Goal: Task Accomplishment & Management: Manage account settings

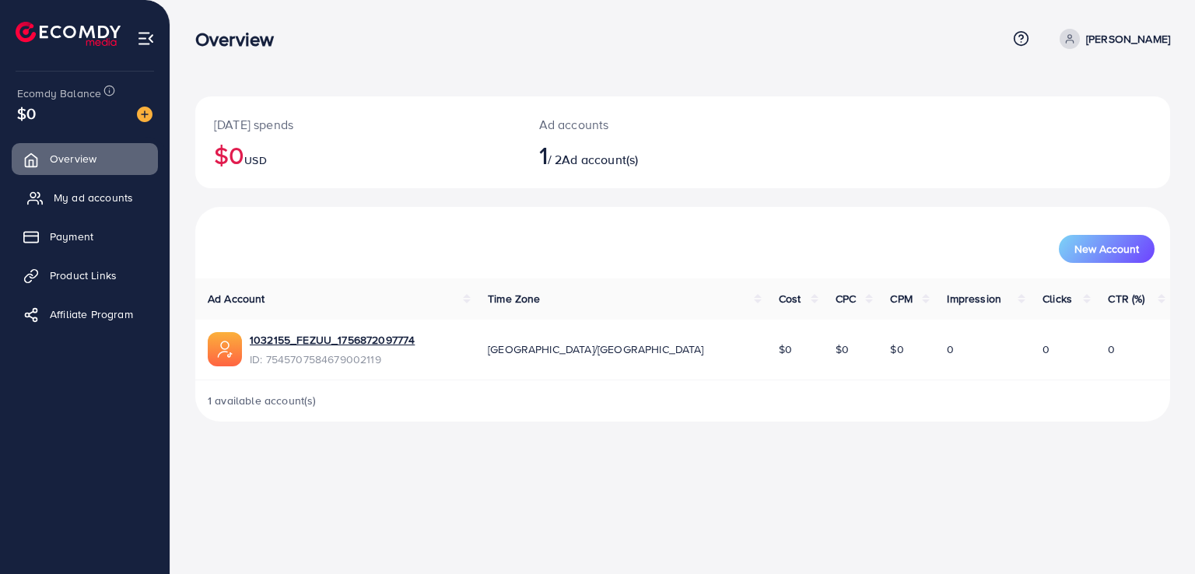
click at [30, 203] on icon at bounding box center [35, 199] width 16 height 16
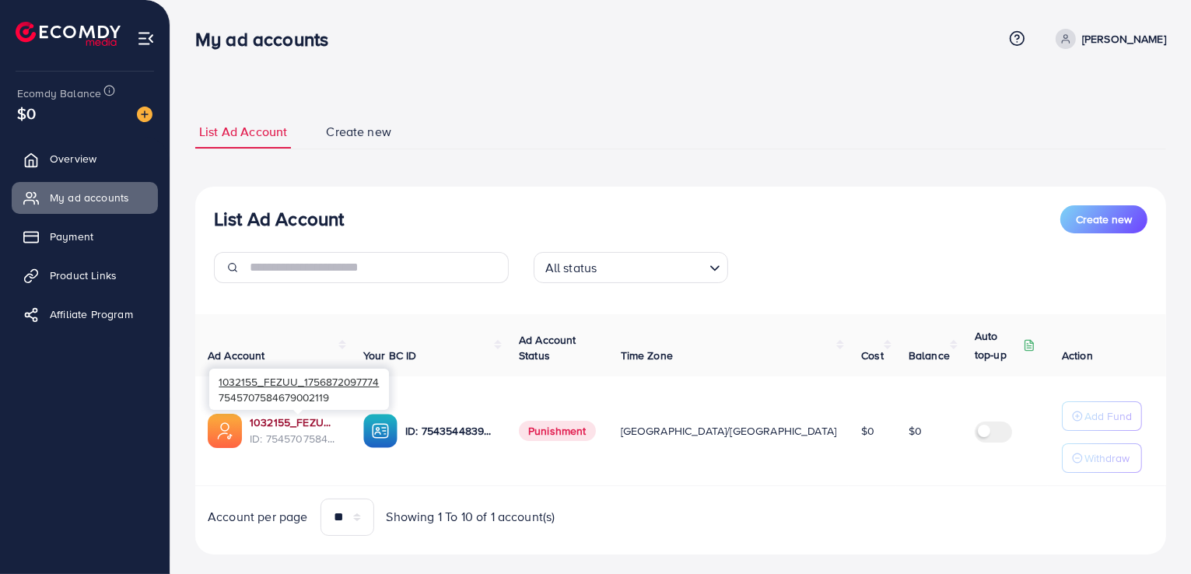
click at [314, 428] on link "1032155_FEZUU_1756872097774" at bounding box center [294, 423] width 89 height 16
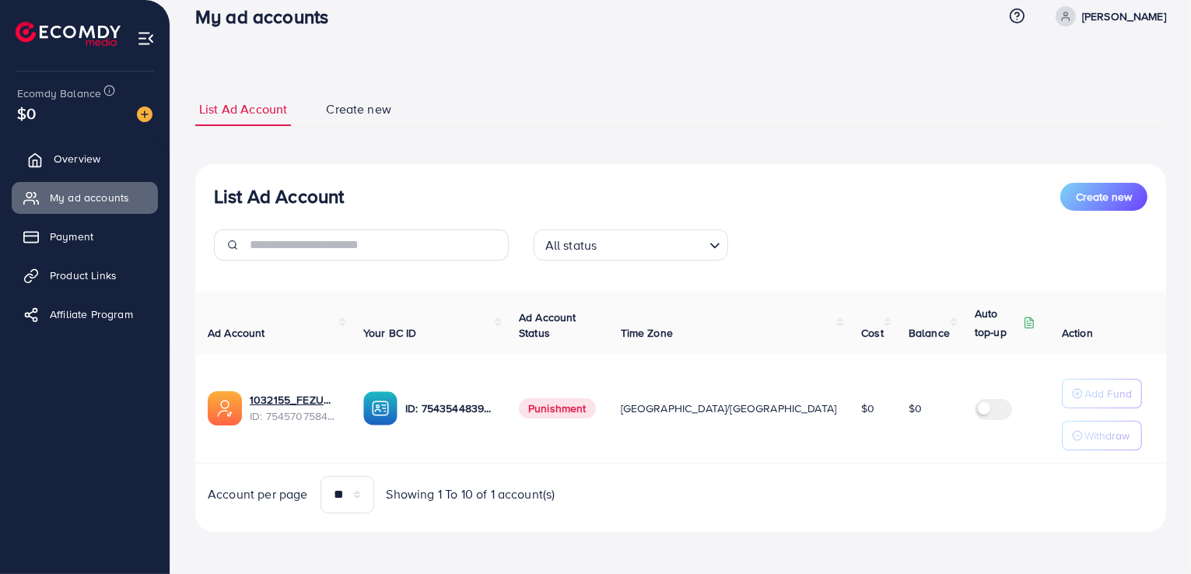
click at [117, 166] on link "Overview" at bounding box center [85, 158] width 146 height 31
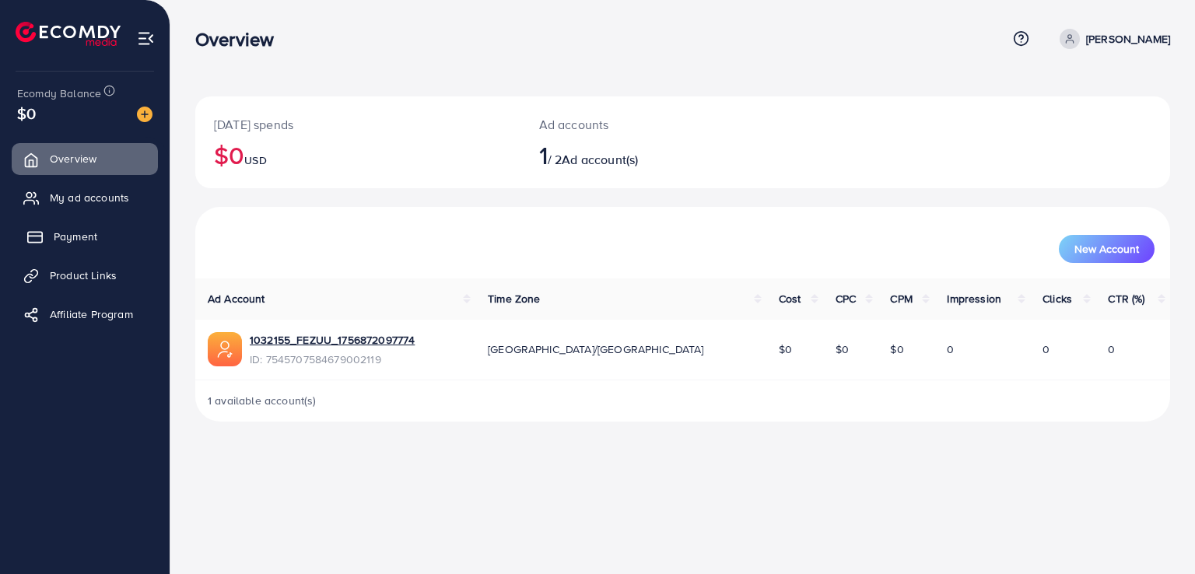
click at [83, 226] on link "Payment" at bounding box center [85, 236] width 146 height 31
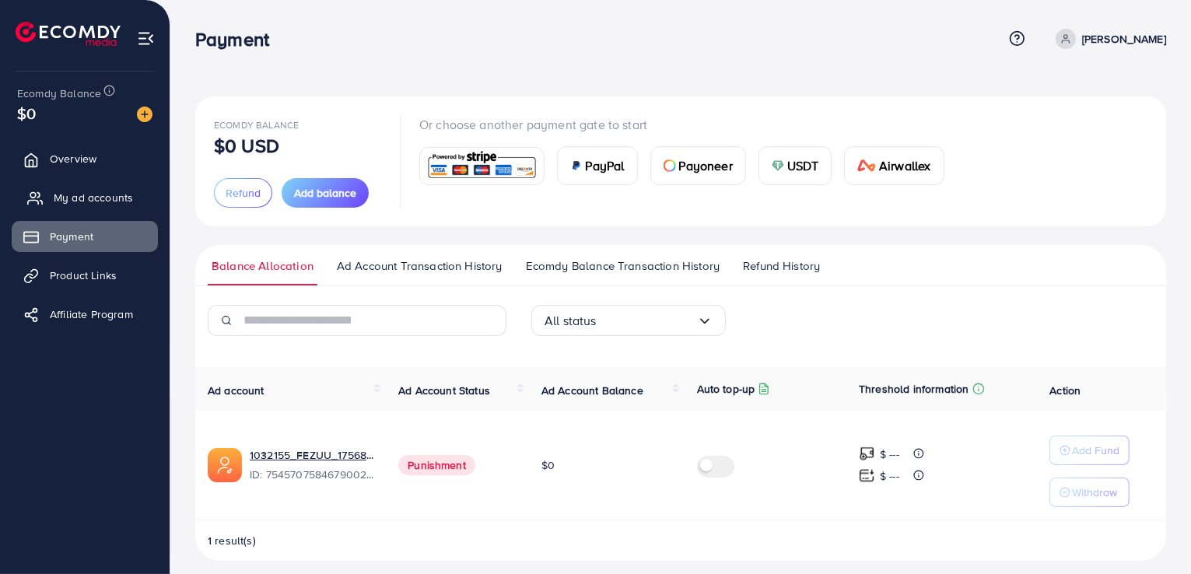
click at [83, 194] on span "My ad accounts" at bounding box center [93, 198] width 79 height 16
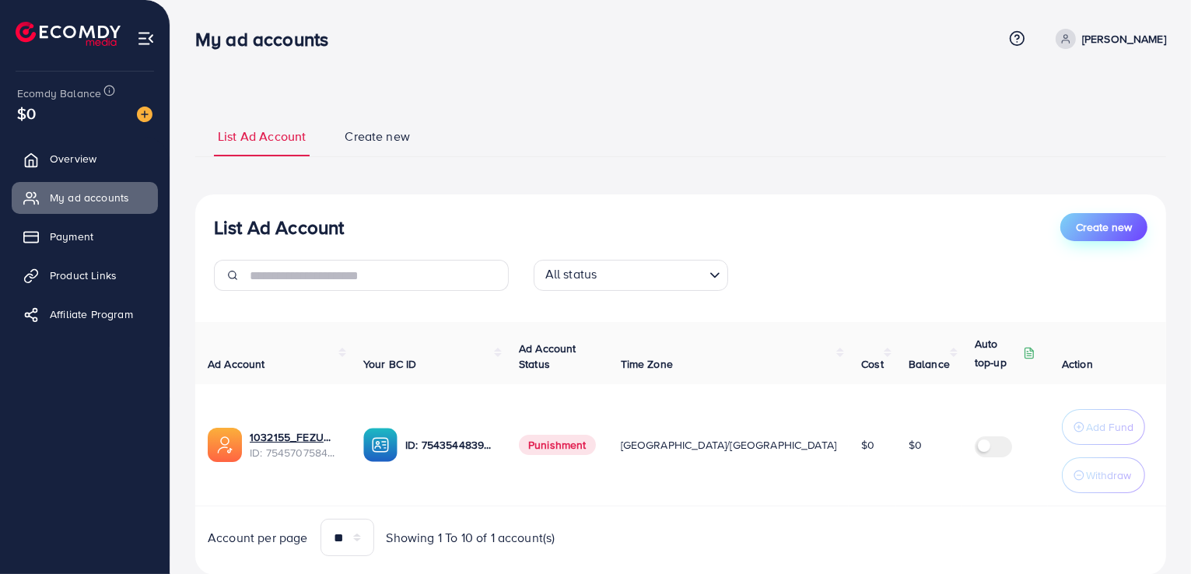
click at [1076, 231] on span "Create new" at bounding box center [1104, 227] width 56 height 16
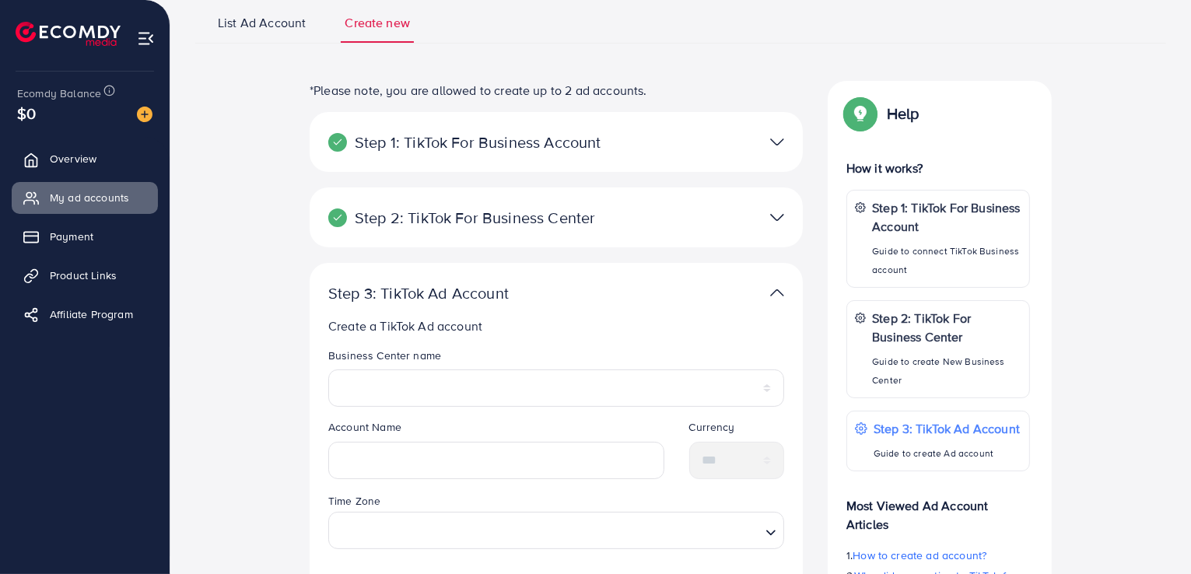
scroll to position [72, 0]
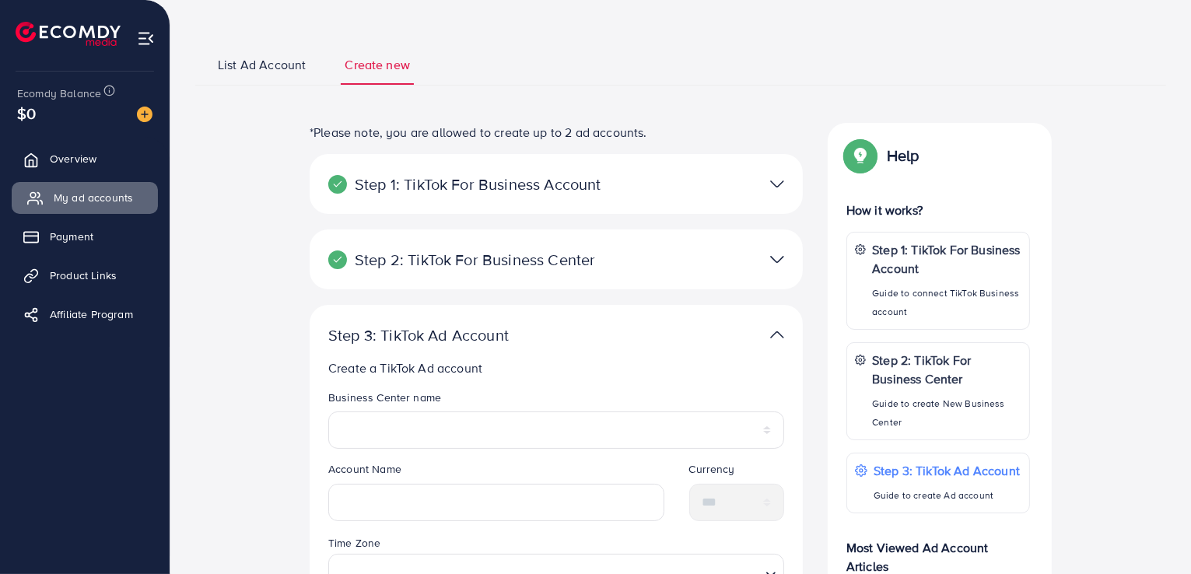
click at [36, 186] on link "My ad accounts" at bounding box center [85, 197] width 146 height 31
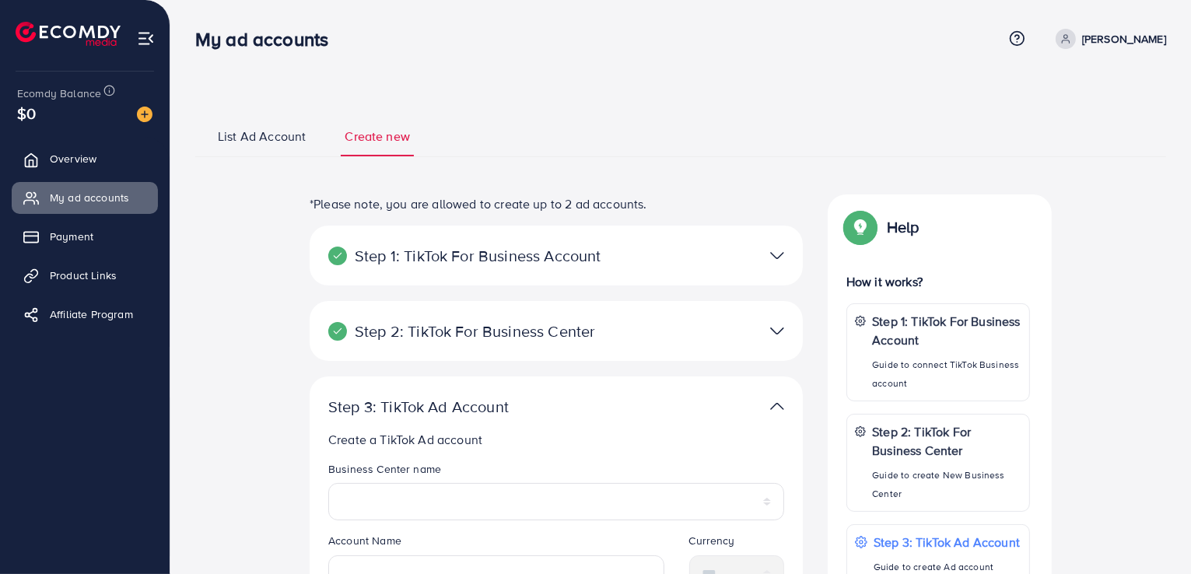
click at [781, 334] on img at bounding box center [777, 331] width 14 height 23
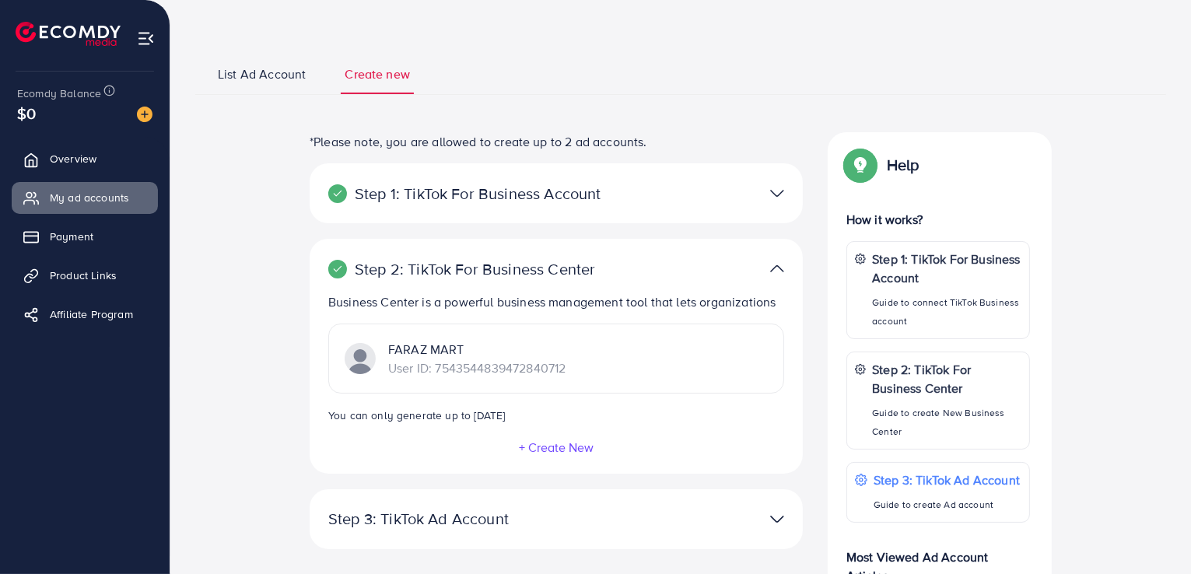
scroll to position [156, 0]
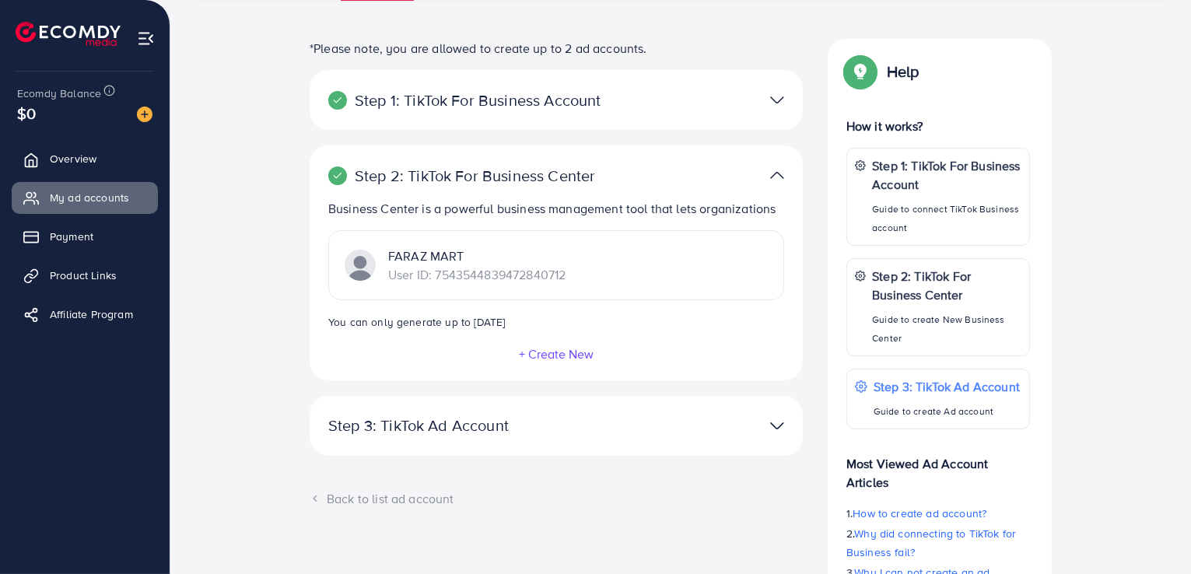
click at [776, 108] on img at bounding box center [777, 100] width 14 height 23
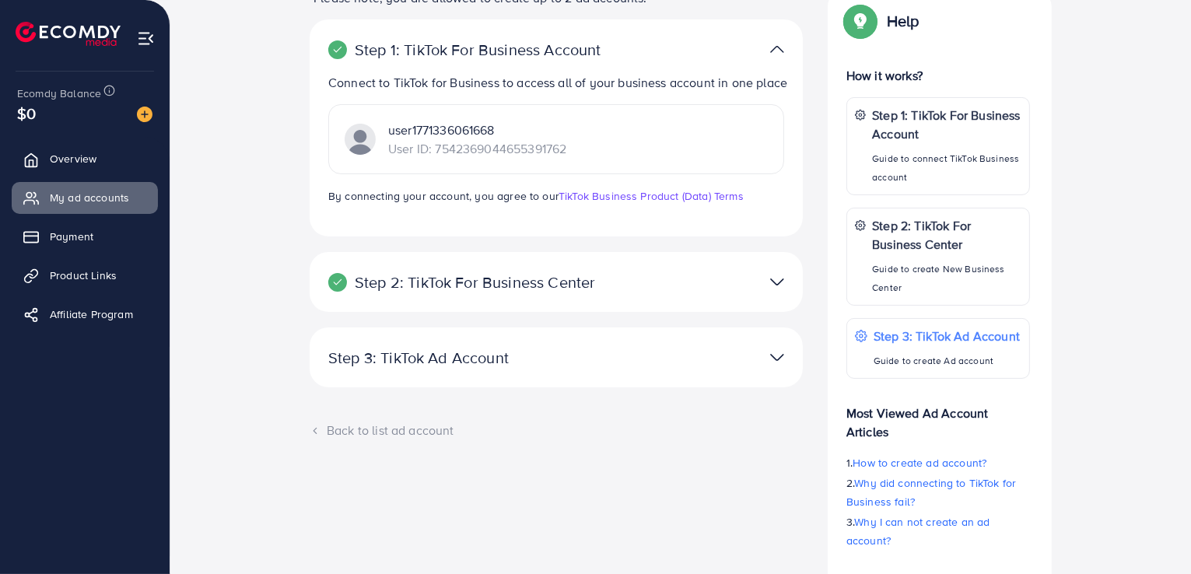
scroll to position [233, 0]
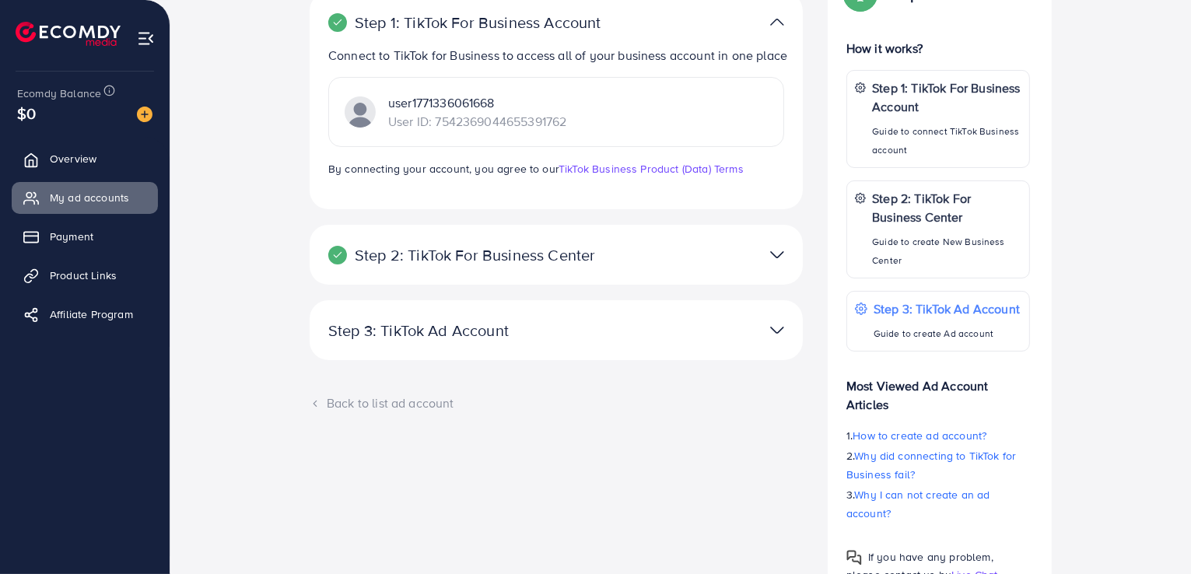
click at [783, 266] on img at bounding box center [777, 255] width 14 height 23
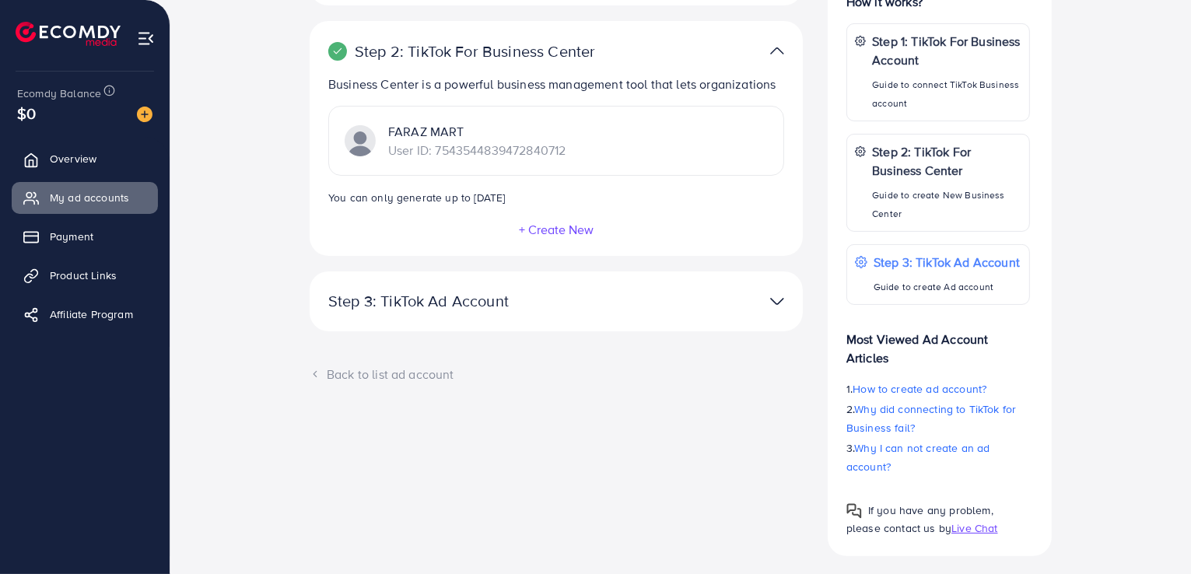
scroll to position [305, 0]
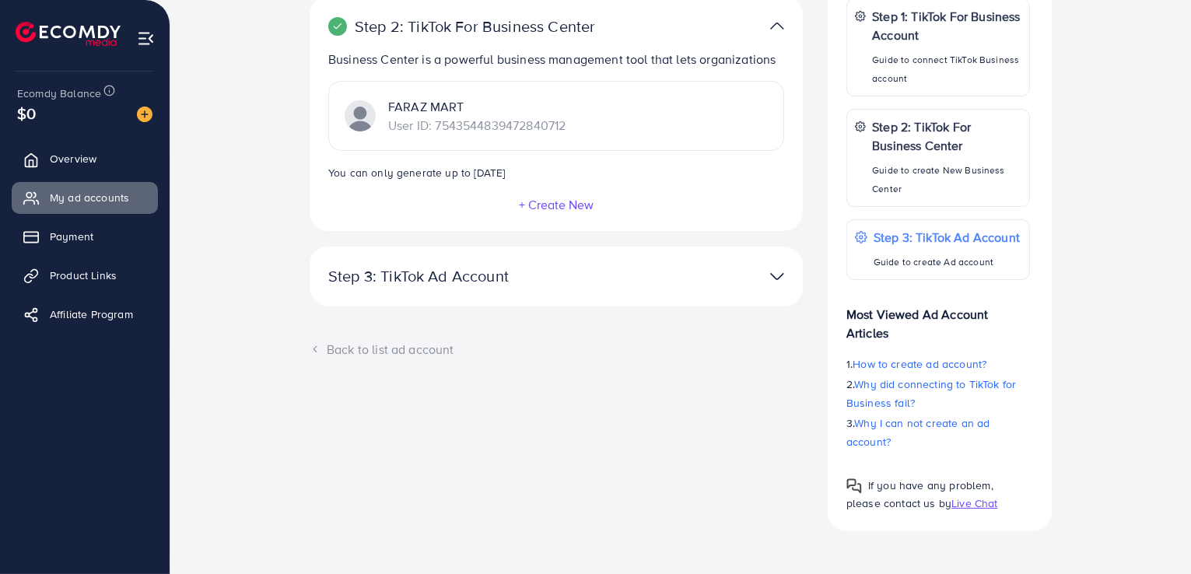
click at [774, 277] on img at bounding box center [777, 276] width 14 height 23
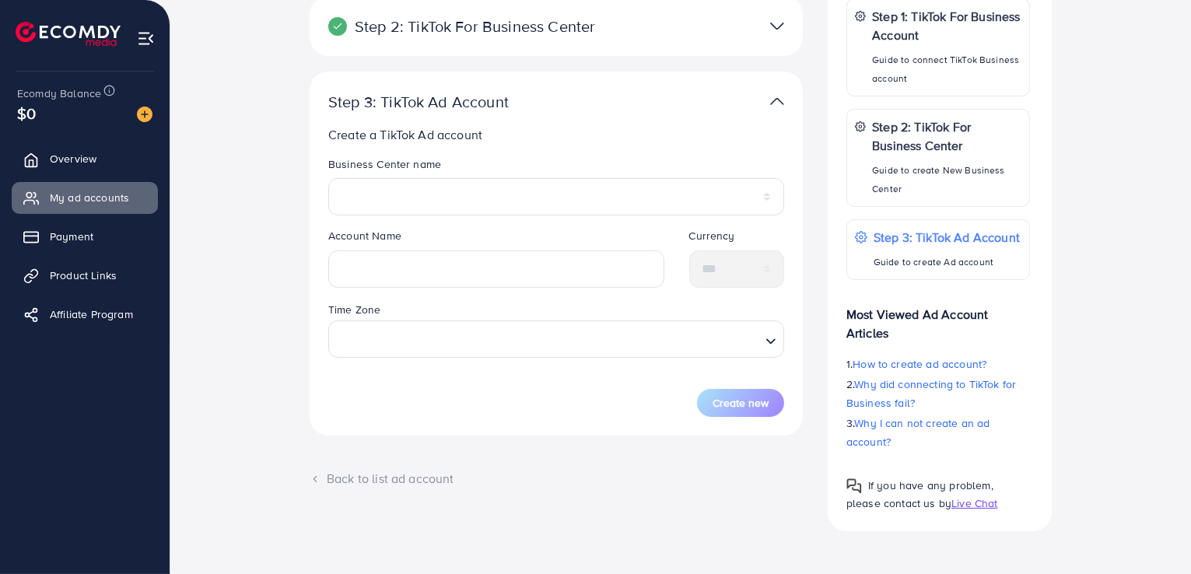
scroll to position [0, 0]
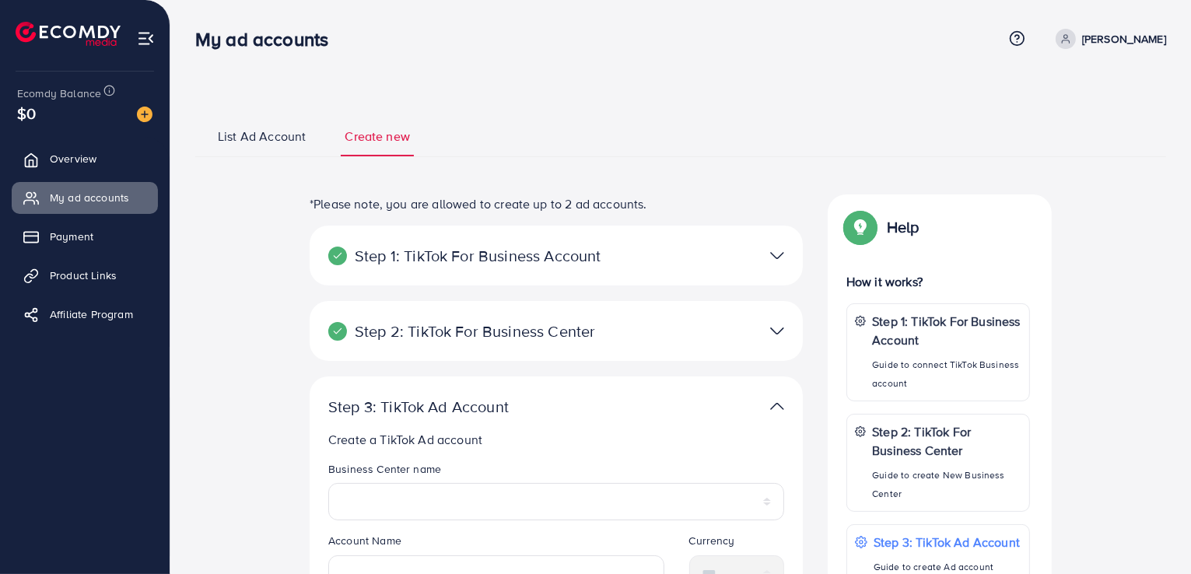
click at [770, 261] on img at bounding box center [777, 255] width 14 height 23
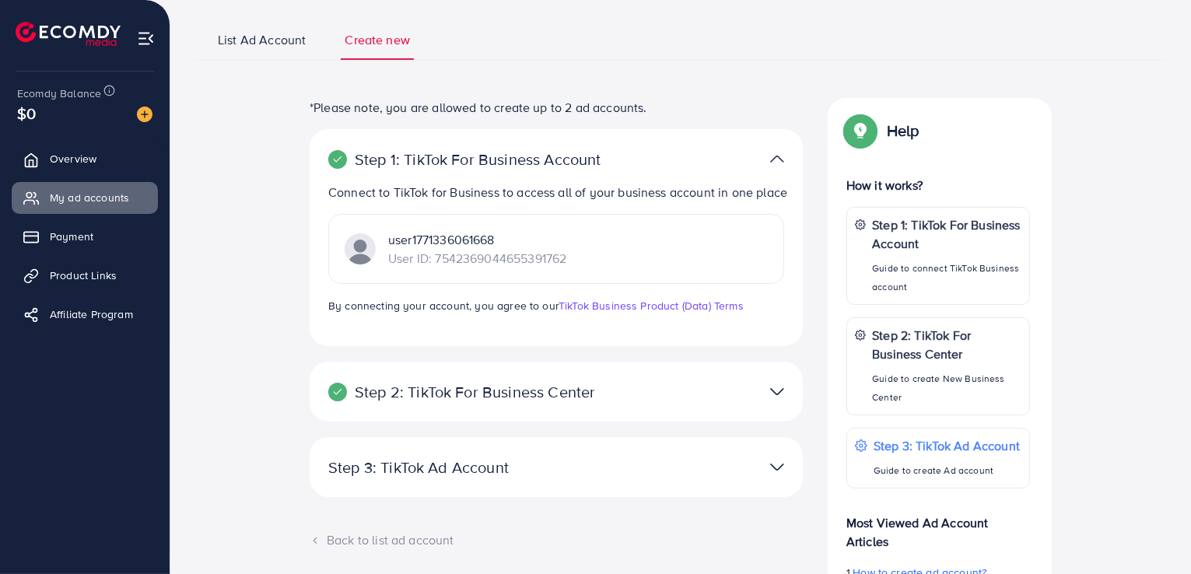
scroll to position [156, 0]
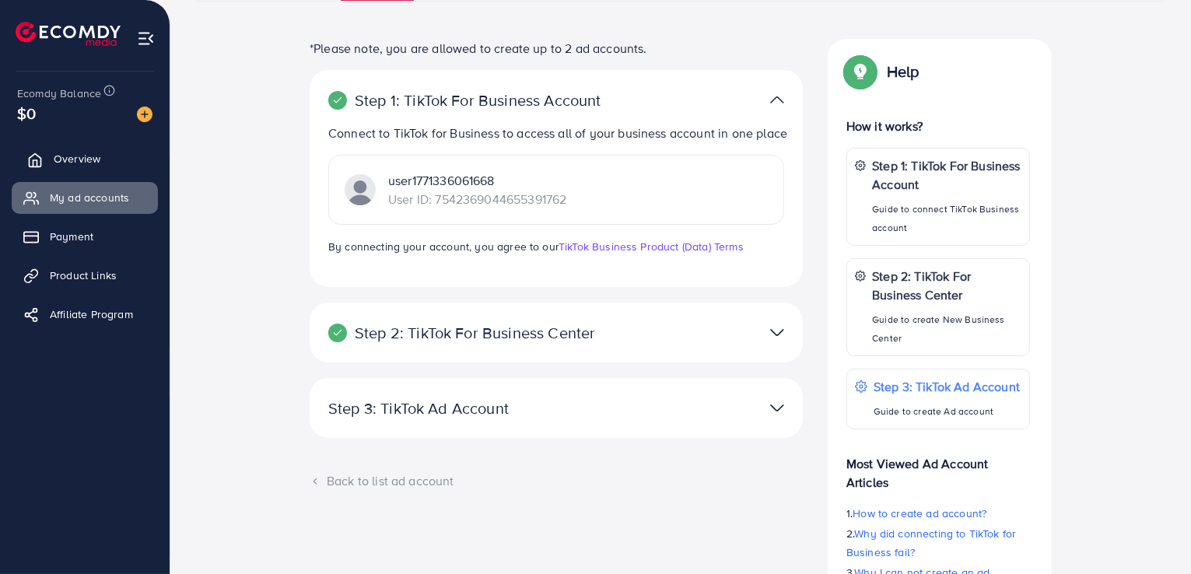
click at [22, 152] on link "Overview" at bounding box center [85, 158] width 146 height 31
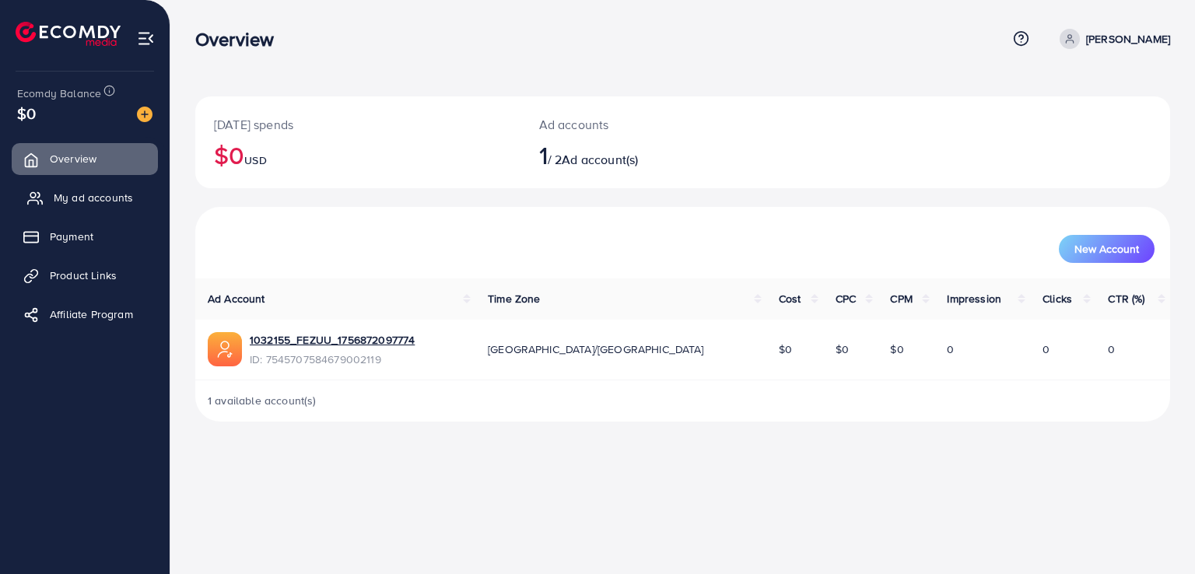
click at [122, 191] on span "My ad accounts" at bounding box center [93, 198] width 79 height 16
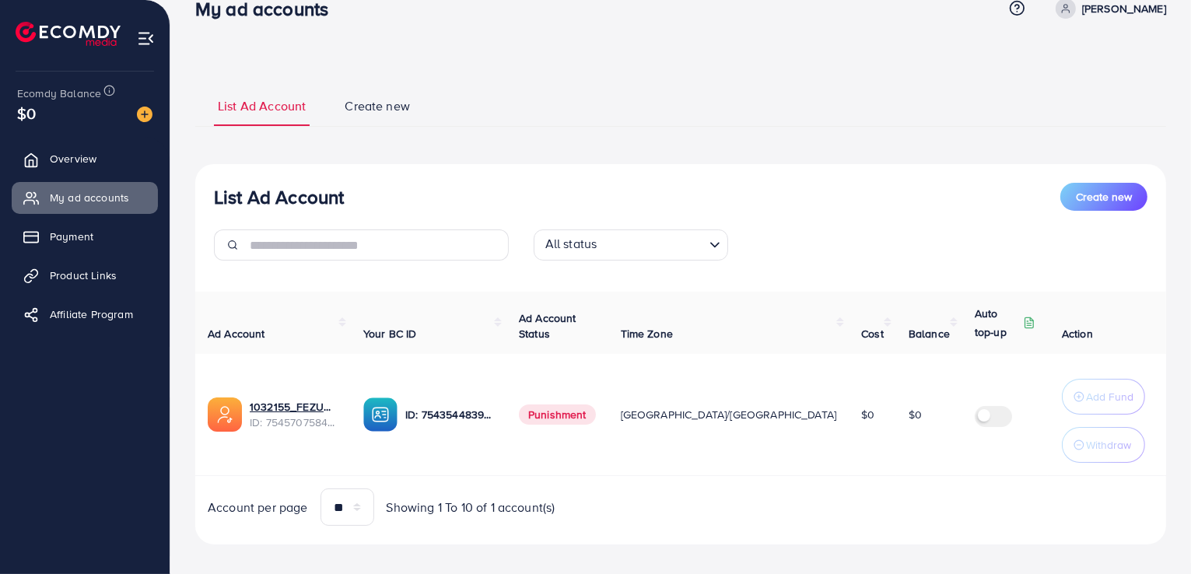
scroll to position [44, 0]
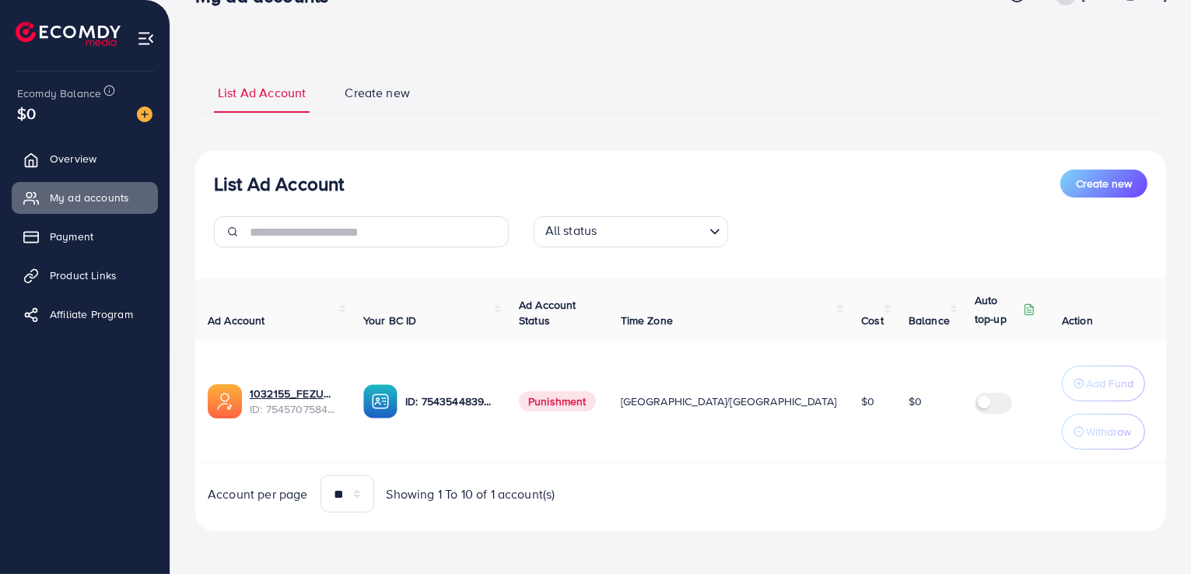
drag, startPoint x: 852, startPoint y: 263, endPoint x: 590, endPoint y: 45, distance: 340.9
click at [590, 45] on div "**********" at bounding box center [680, 265] width 1021 height 618
drag, startPoint x: 748, startPoint y: 520, endPoint x: 724, endPoint y: 527, distance: 24.4
drag, startPoint x: 724, startPoint y: 527, endPoint x: 701, endPoint y: 446, distance: 85.0
click at [701, 446] on td "[GEOGRAPHIC_DATA]/[GEOGRAPHIC_DATA]" at bounding box center [728, 402] width 241 height 122
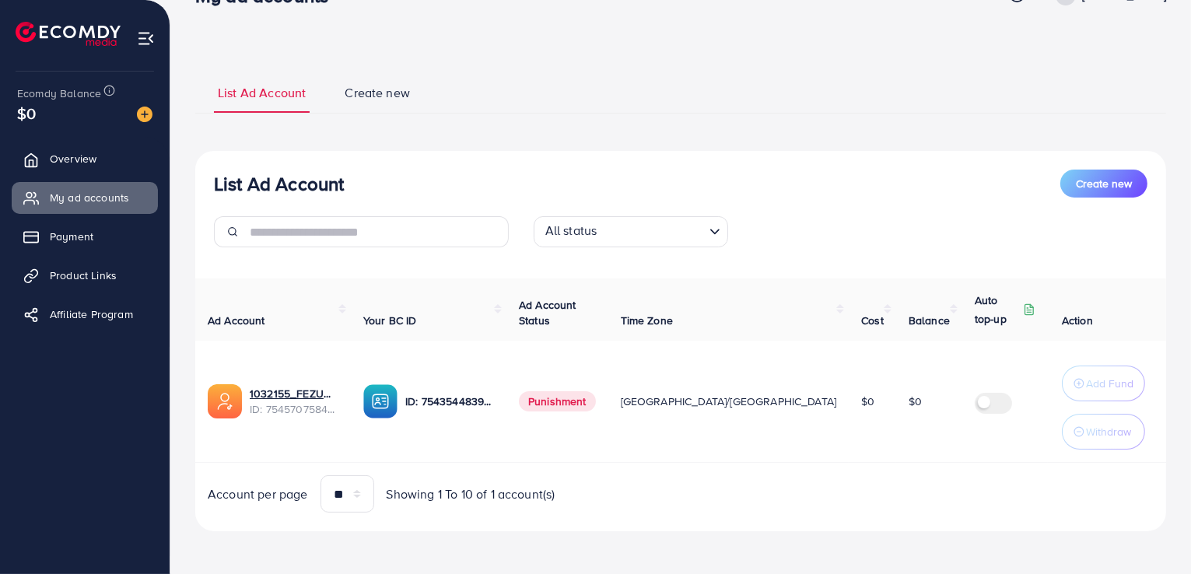
drag, startPoint x: 851, startPoint y: 453, endPoint x: 822, endPoint y: 284, distance: 171.3
click at [896, 284] on th "Balance" at bounding box center [929, 310] width 66 height 62
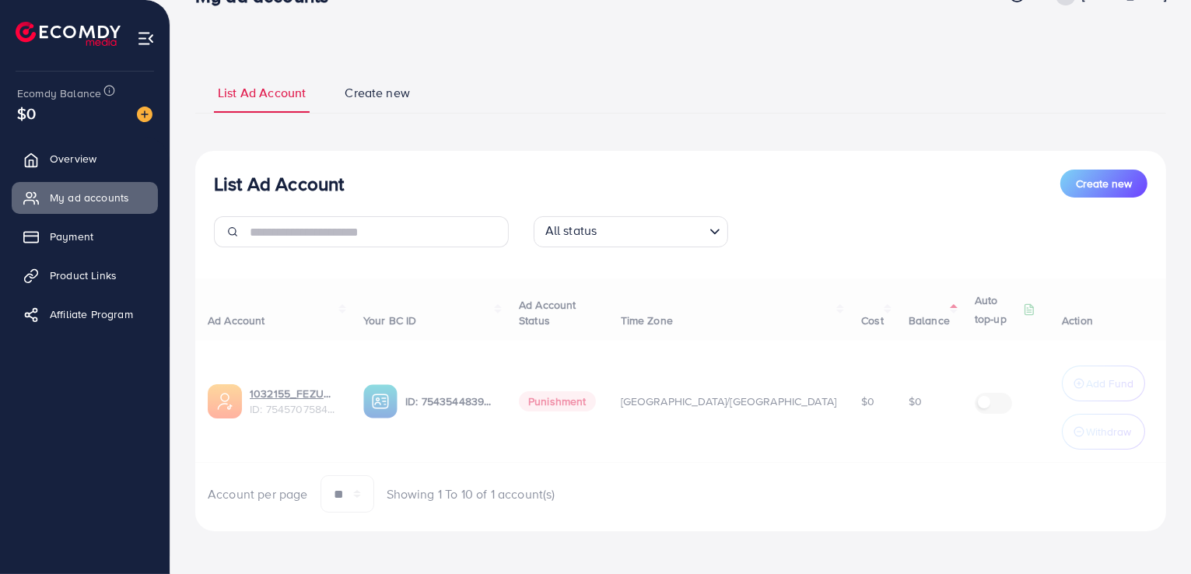
click at [776, 128] on div "List Ad Account Create new List Ad Account Create new All status Loading... Ad …" at bounding box center [680, 302] width 971 height 460
